Goal: Complete application form

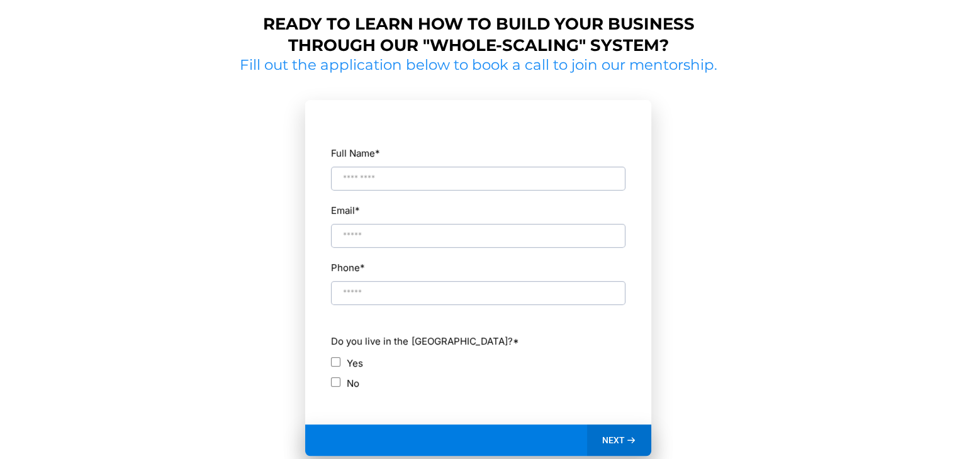
scroll to position [616, 0]
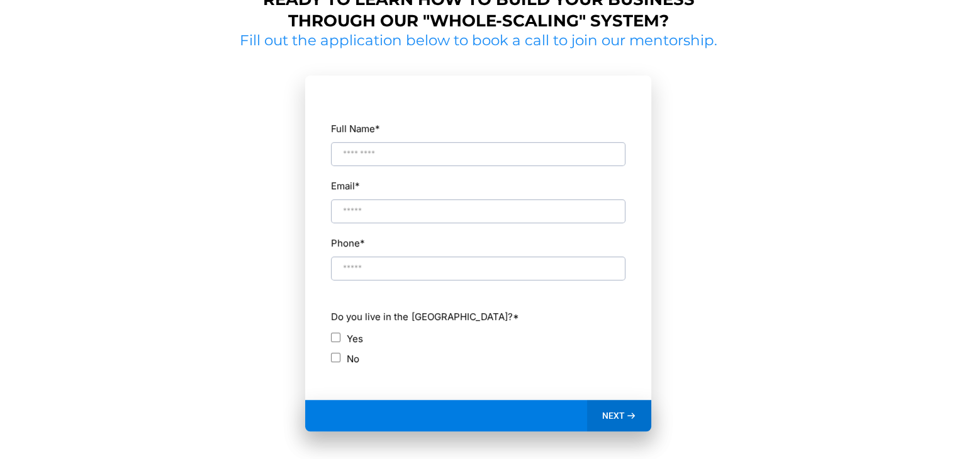
click at [370, 159] on input "Full Name *" at bounding box center [478, 154] width 295 height 24
type input "**********"
click at [352, 339] on label "Yes" at bounding box center [355, 338] width 16 height 17
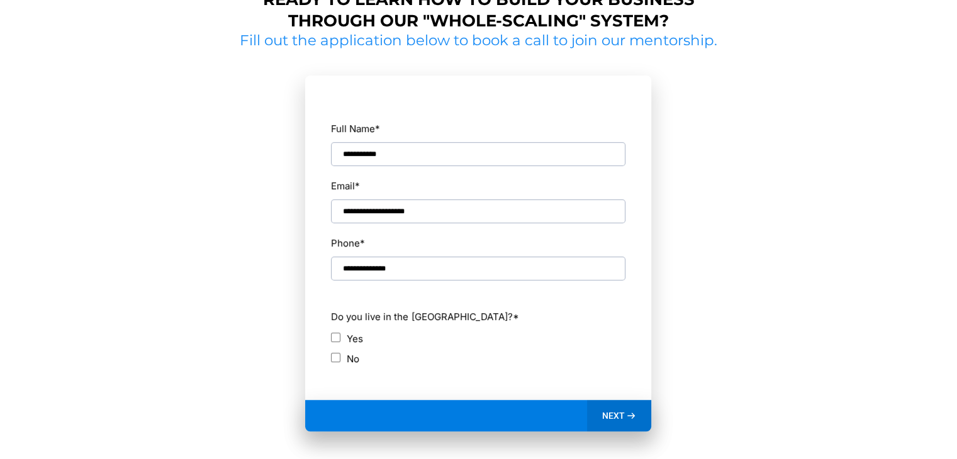
click at [610, 413] on span "NEXT" at bounding box center [613, 415] width 23 height 11
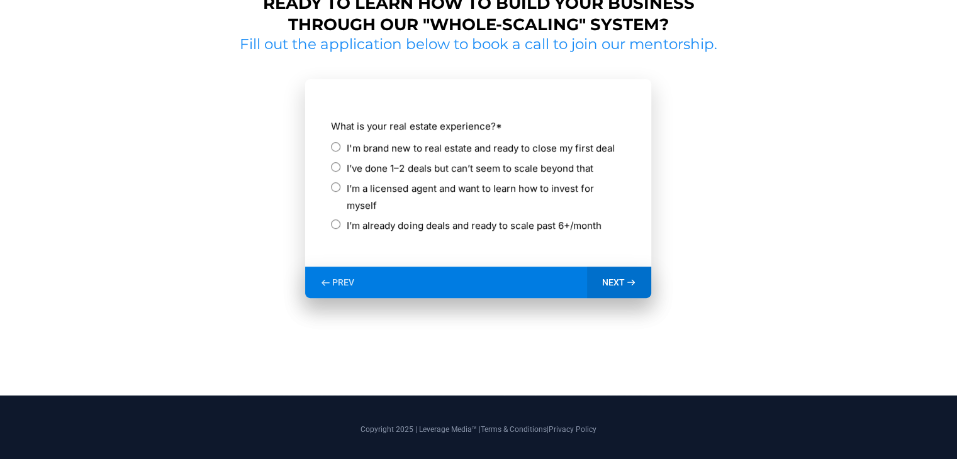
click at [336, 277] on span "PREV" at bounding box center [343, 282] width 22 height 11
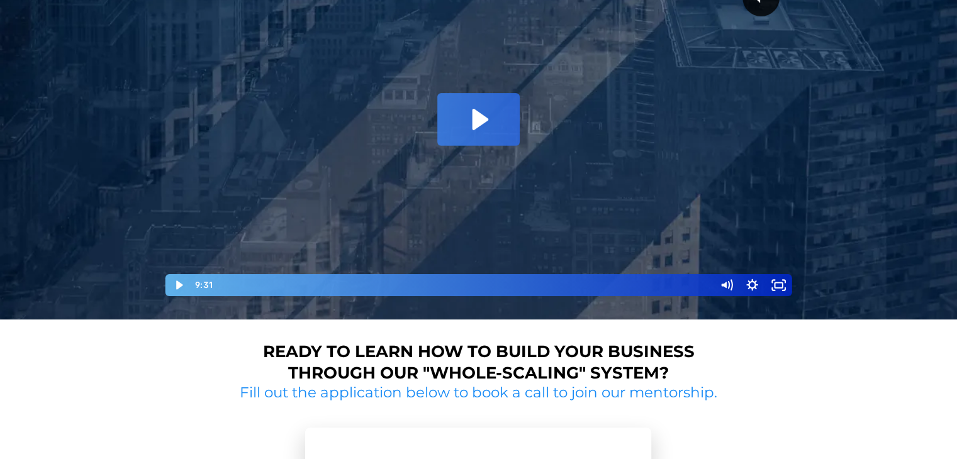
scroll to position [0, 0]
